Goal: Information Seeking & Learning: Learn about a topic

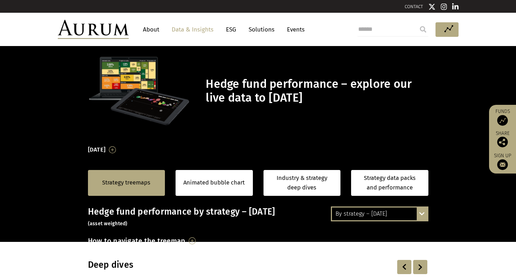
click at [182, 29] on link "Data & Insights" at bounding box center [192, 29] width 49 height 13
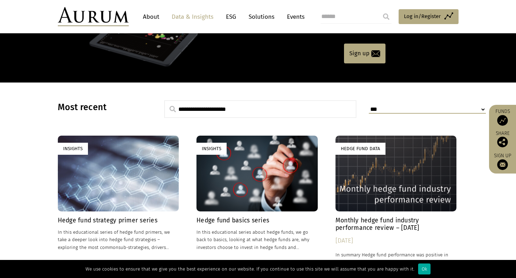
scroll to position [159, 0]
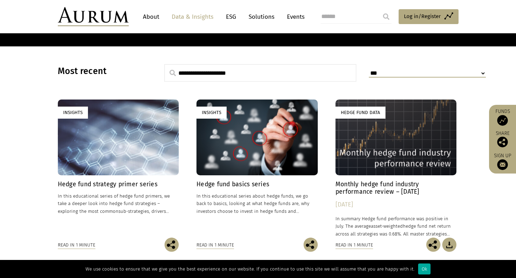
click at [348, 184] on h4 "Monthly hedge fund industry performance review – July 2025" at bounding box center [395, 188] width 121 height 15
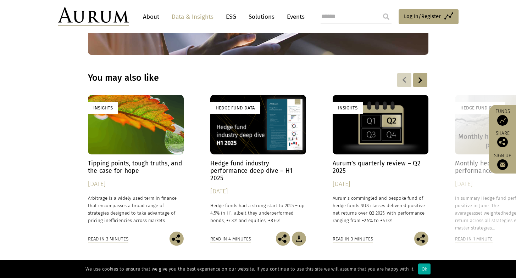
scroll to position [1023, 0]
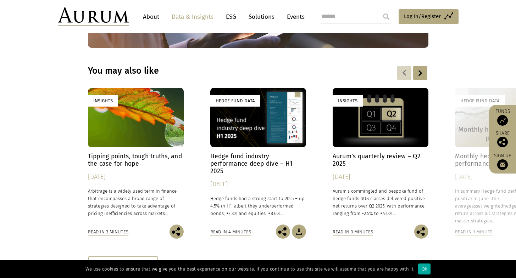
click at [275, 153] on h4 "Hedge fund industry performance deep dive – H1 2025" at bounding box center [258, 164] width 96 height 22
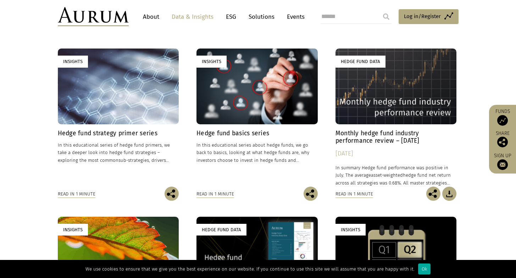
scroll to position [212, 0]
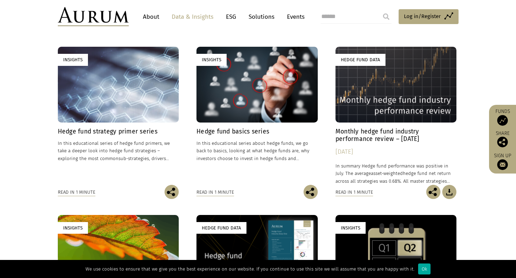
click at [362, 132] on h4 "Monthly hedge fund industry performance review – [DATE]" at bounding box center [395, 135] width 121 height 15
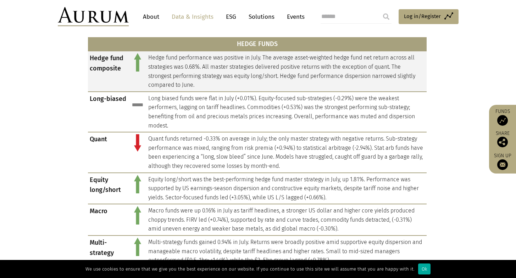
scroll to position [390, 0]
